Goal: Information Seeking & Learning: Learn about a topic

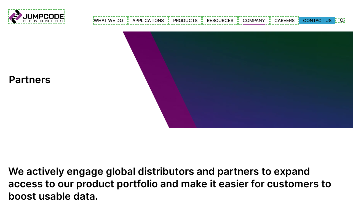
click at [317, 20] on link "Contact Us" at bounding box center [317, 20] width 36 height 7
click at [285, 20] on link "Careers" at bounding box center [285, 20] width 30 height 8
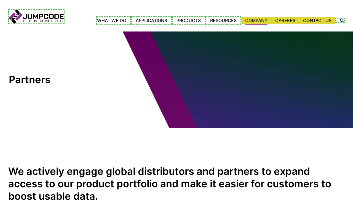
click at [0, 0] on link "Webinars" at bounding box center [0, 0] width 0 height 0
click at [0, 0] on link "Customer Stories" at bounding box center [0, 0] width 0 height 0
click at [0, 0] on link "ImYoo" at bounding box center [0, 0] width 0 height 0
click at [0, 0] on link "[GEOGRAPHIC_DATA] and [GEOGRAPHIC_DATA]" at bounding box center [0, 0] width 0 height 0
click at [0, 0] on link "[GEOGRAPHIC_DATA]" at bounding box center [0, 0] width 0 height 0
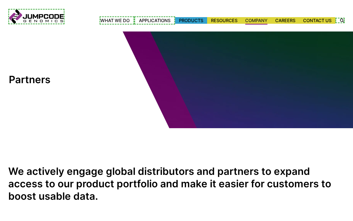
click at [189, 20] on link "Products" at bounding box center [191, 20] width 32 height 7
click at [0, 0] on link "Custom Guide RNA Design" at bounding box center [0, 0] width 0 height 0
click at [0, 0] on span "RNA Depletion Panels" at bounding box center [0, 0] width 0 height 0
click at [0, 0] on link "DepleteX™ [MEDICAL_DATA] Depletion Kit" at bounding box center [0, 0] width 0 height 0
click at [0, 0] on link "DepleteX™ Globin Depletion Kit" at bounding box center [0, 0] width 0 height 0
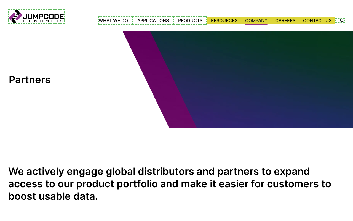
click at [0, 0] on link "DepleteX™ Nasopharyngeal Microbial RNA Boost" at bounding box center [0, 0] width 0 height 0
click at [0, 0] on link "DepleteX™ Rare Transcript Boost Kit" at bounding box center [0, 0] width 0 height 0
click at [0, 0] on span "Ribodepletion" at bounding box center [0, 0] width 0 height 0
click at [0, 0] on link "DepleteX™ Mitochondrial DNA Depletion Kit" at bounding box center [0, 0] width 0 height 0
click at [0, 0] on span "Single Cell" at bounding box center [0, 0] width 0 height 0
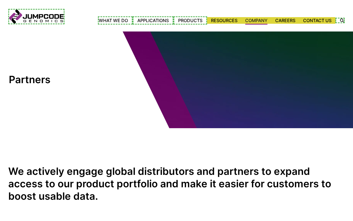
click at [152, 20] on link "Applications" at bounding box center [153, 20] width 41 height 8
click at [0, 0] on link "Agrigenomics" at bounding box center [0, 0] width 0 height 0
click at [0, 0] on link "Whole Transcriptome Profiling" at bounding box center [0, 0] width 0 height 0
click at [0, 0] on link "Microbiome" at bounding box center [0, 0] width 0 height 0
click at [0, 0] on link "[MEDICAL_DATA] Surveillance" at bounding box center [0, 0] width 0 height 0
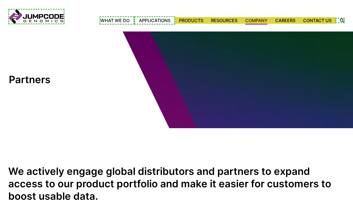
click at [0, 0] on link "Single Cell Sequencing" at bounding box center [0, 0] width 0 height 0
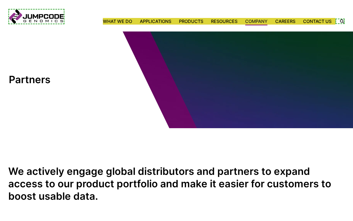
click at [341, 21] on label "Search Icon" at bounding box center [339, 21] width 9 height 6
type input "********"
click at [0, 0] on button "Click to clear your search." at bounding box center [0, 0] width 0 height 0
click at [0, 0] on button "Click to submit your search." at bounding box center [0, 0] width 0 height 0
